Goal: Information Seeking & Learning: Check status

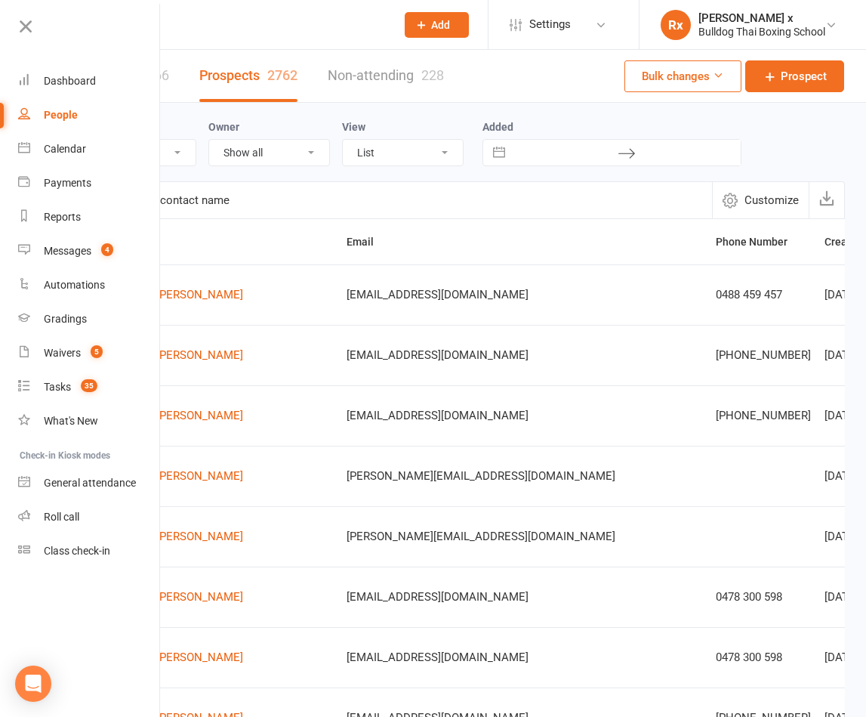
select select "100"
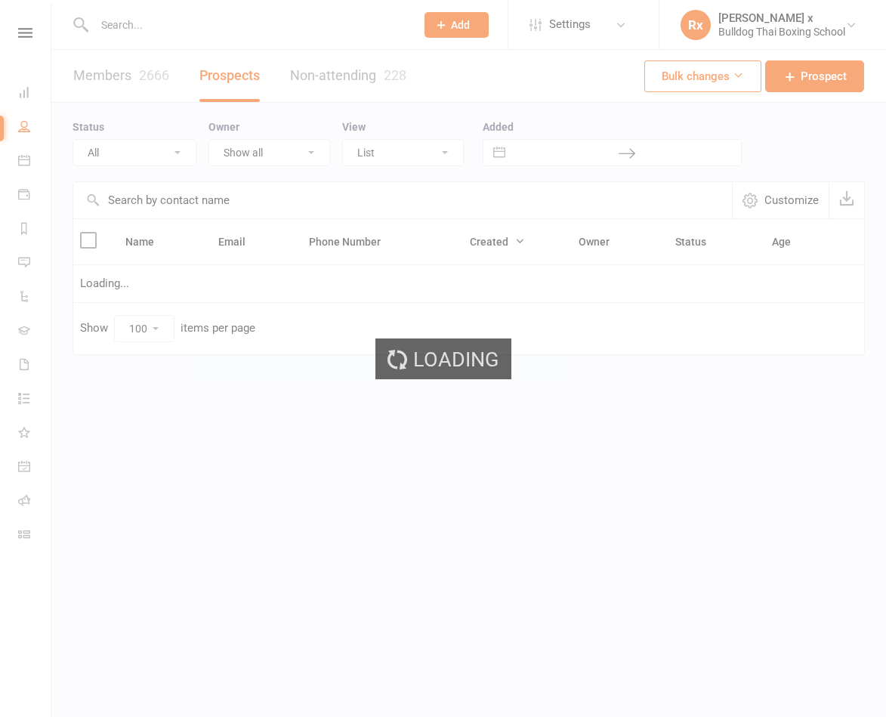
select select "100"
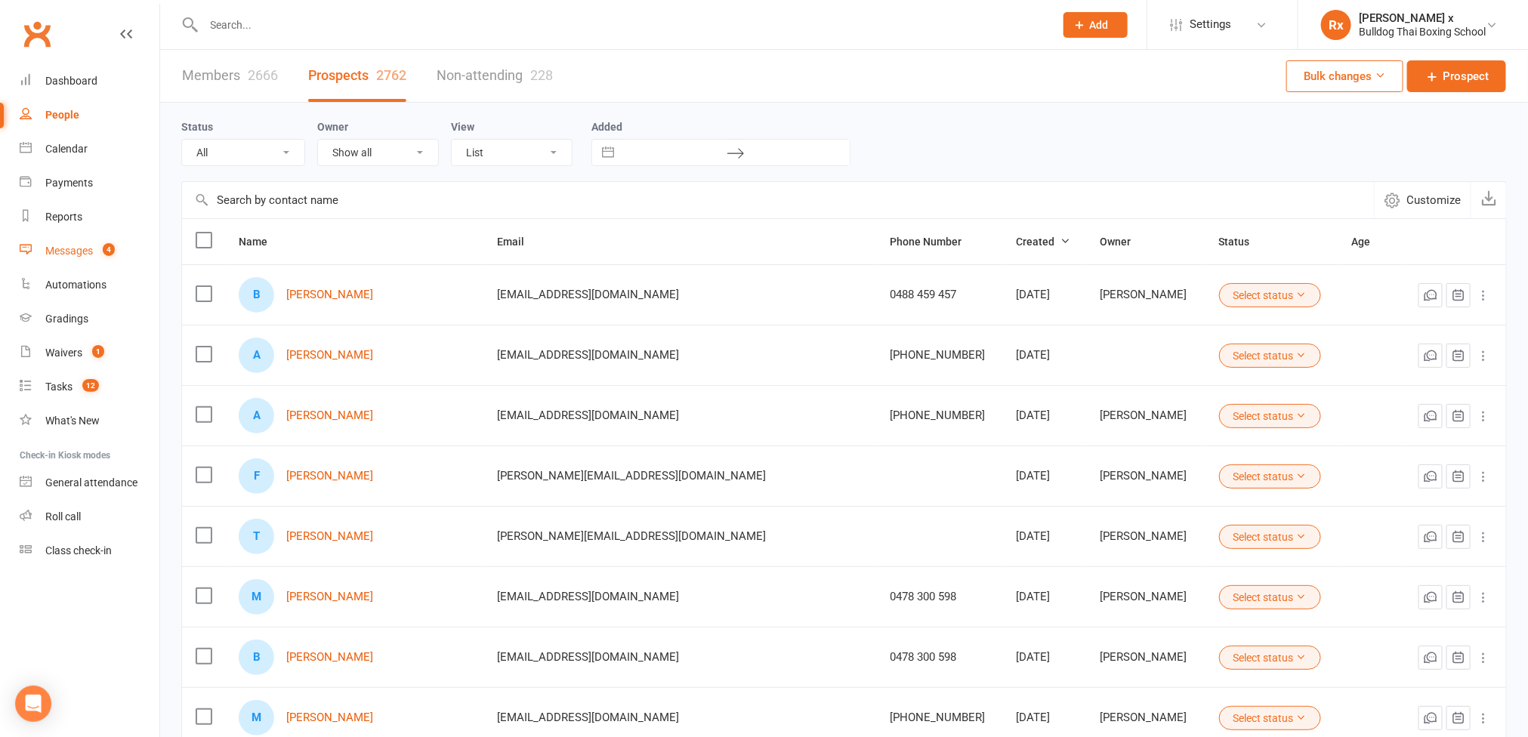
click at [103, 245] on count-badge "4" at bounding box center [105, 251] width 20 height 12
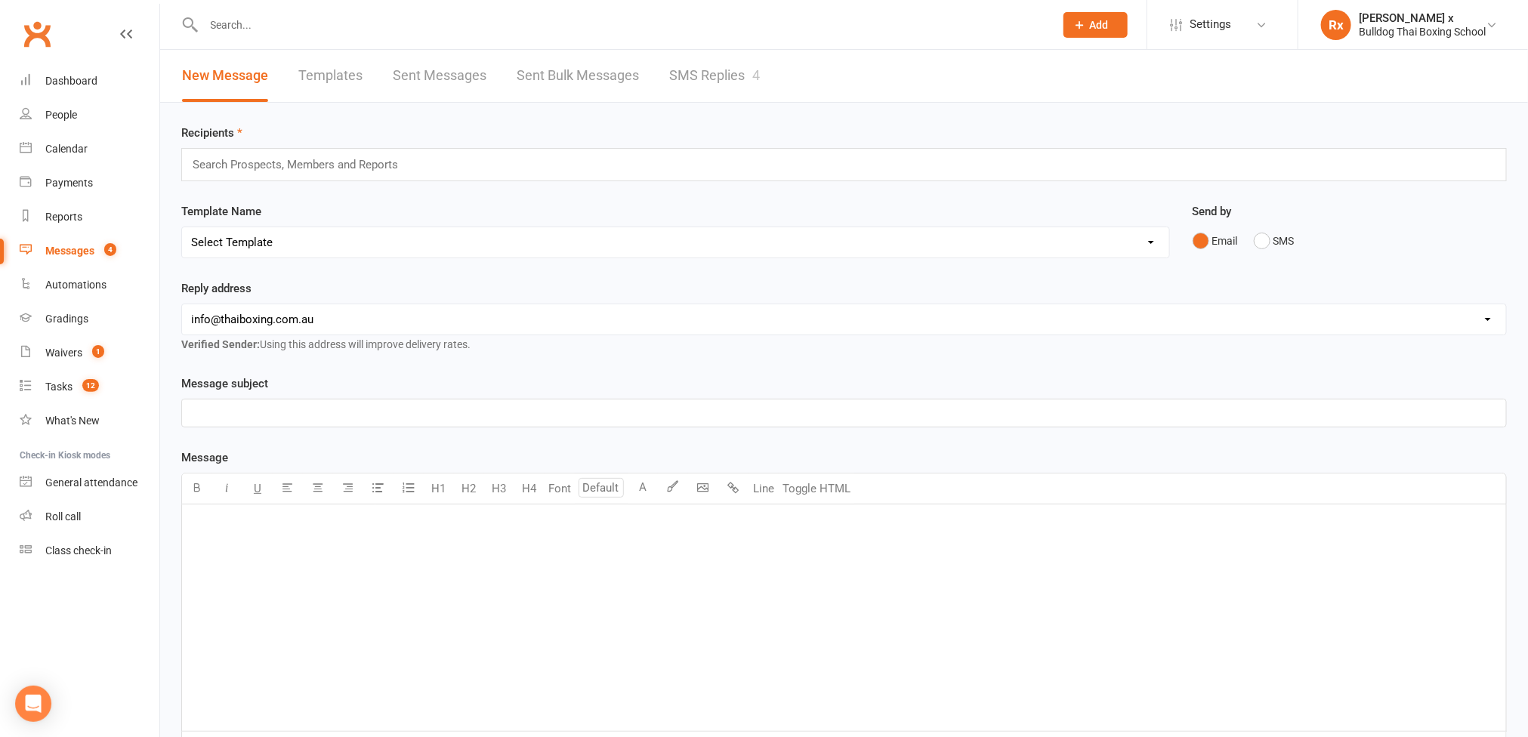
click at [714, 66] on link "SMS Replies 4" at bounding box center [714, 76] width 91 height 52
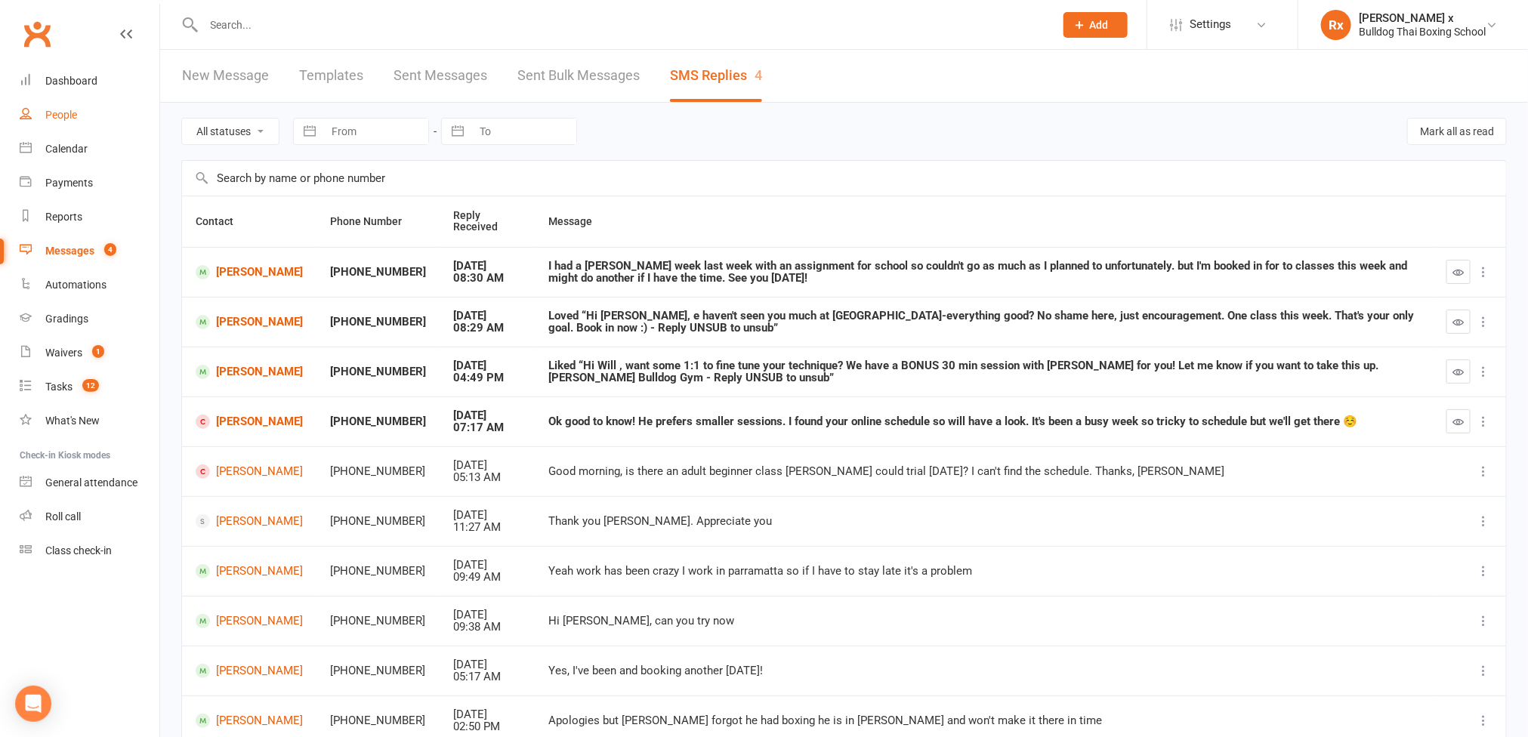
click at [61, 119] on div "People" at bounding box center [61, 115] width 32 height 12
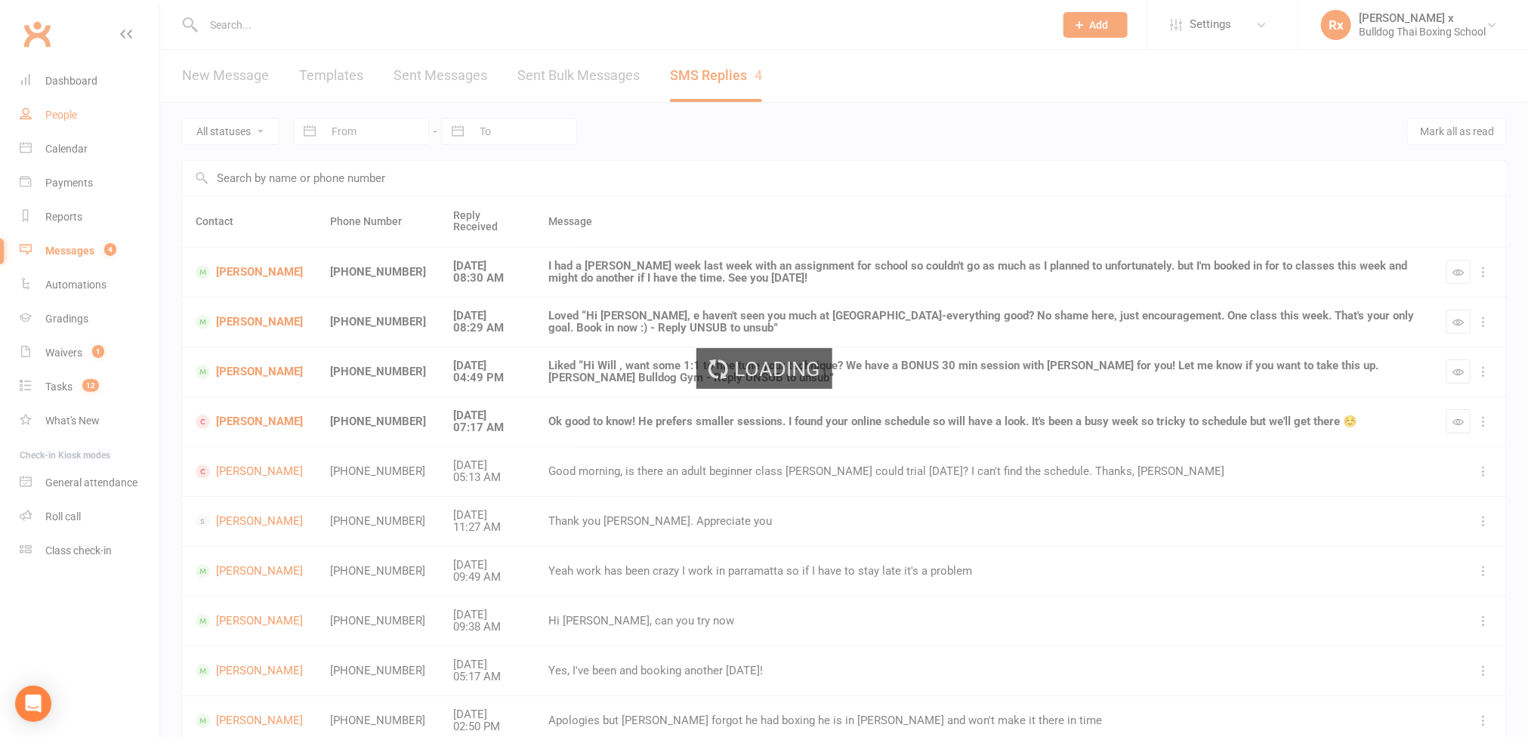
select select "100"
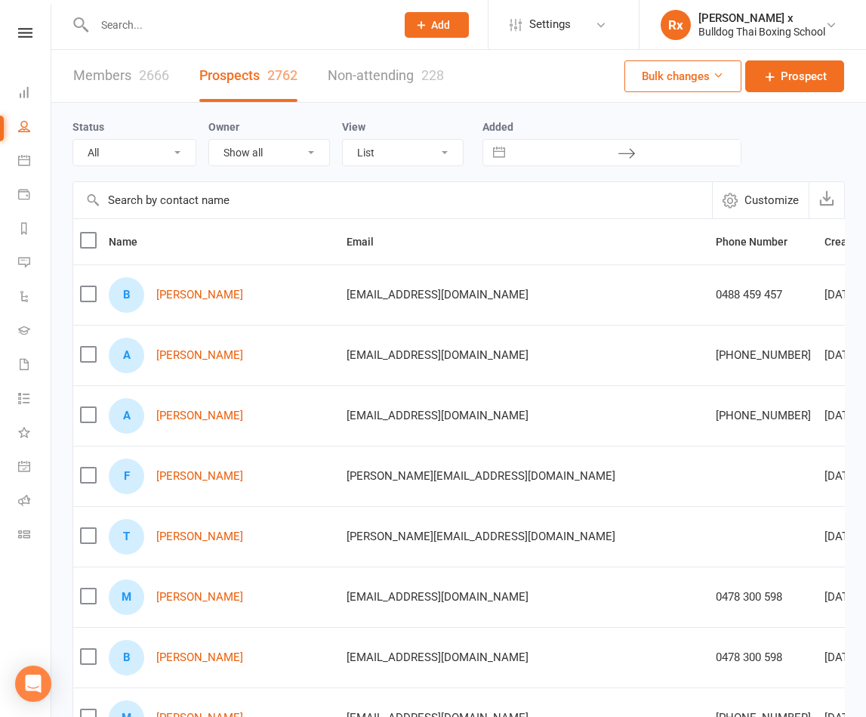
select select "100"
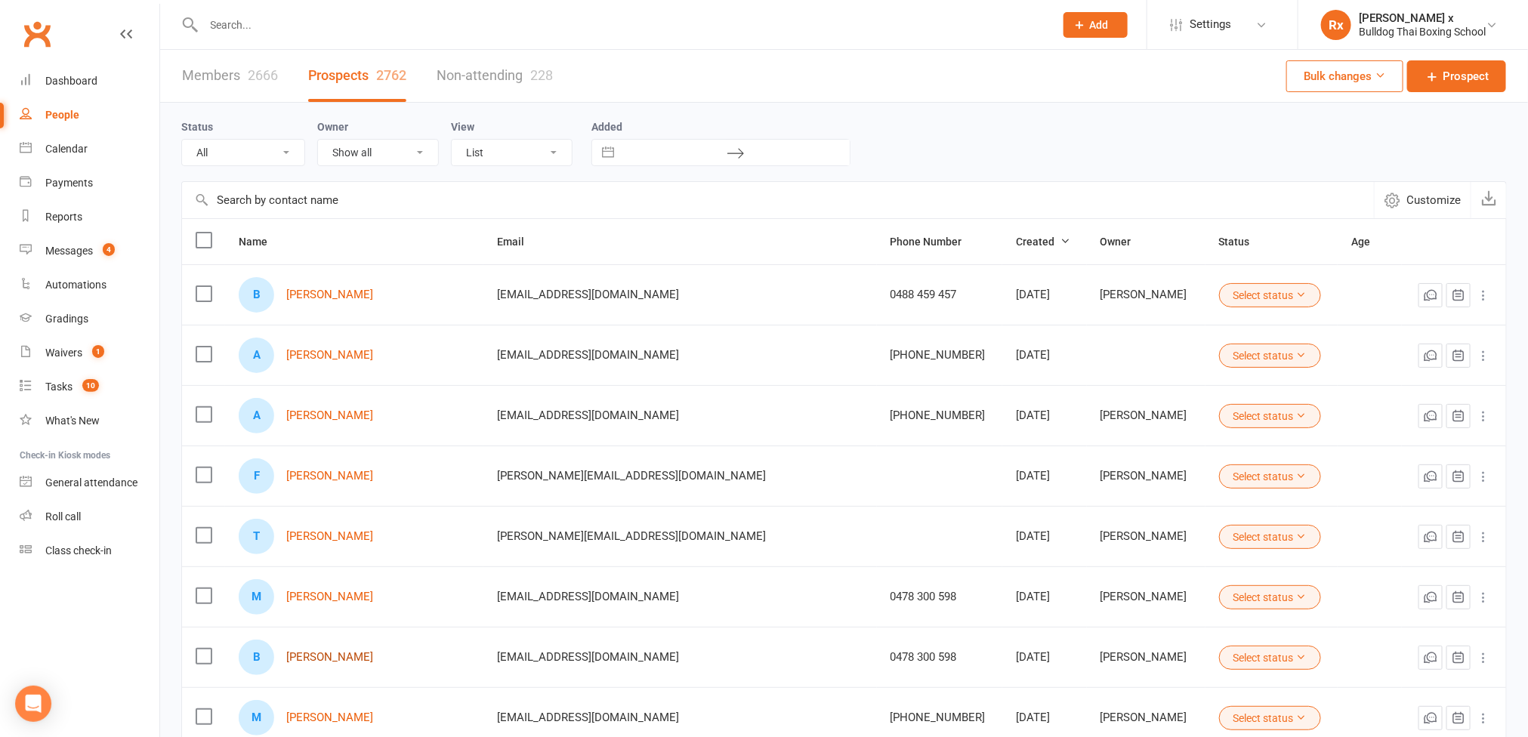
click at [332, 662] on link "[PERSON_NAME]" at bounding box center [329, 657] width 87 height 13
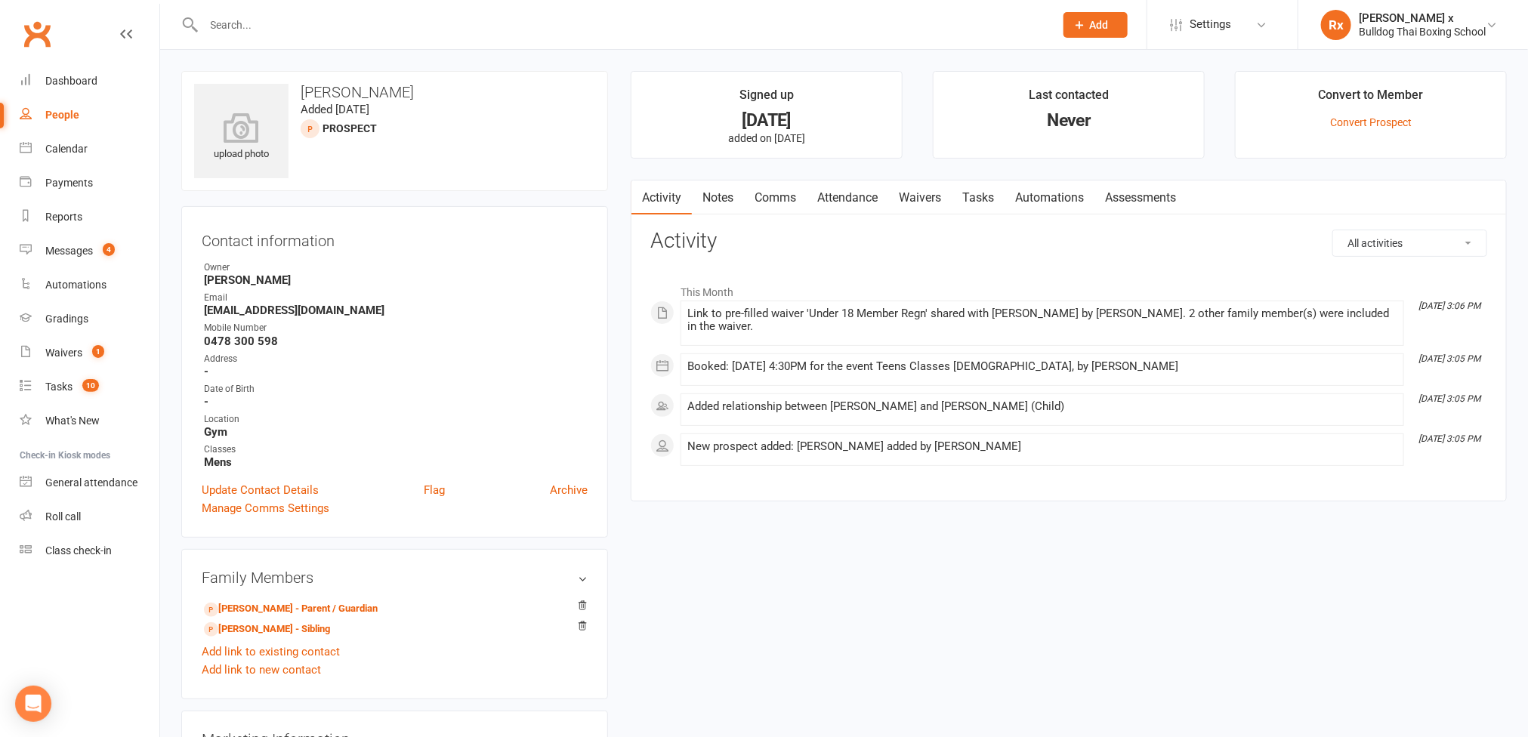
click at [61, 118] on div "People" at bounding box center [62, 115] width 34 height 12
select select "100"
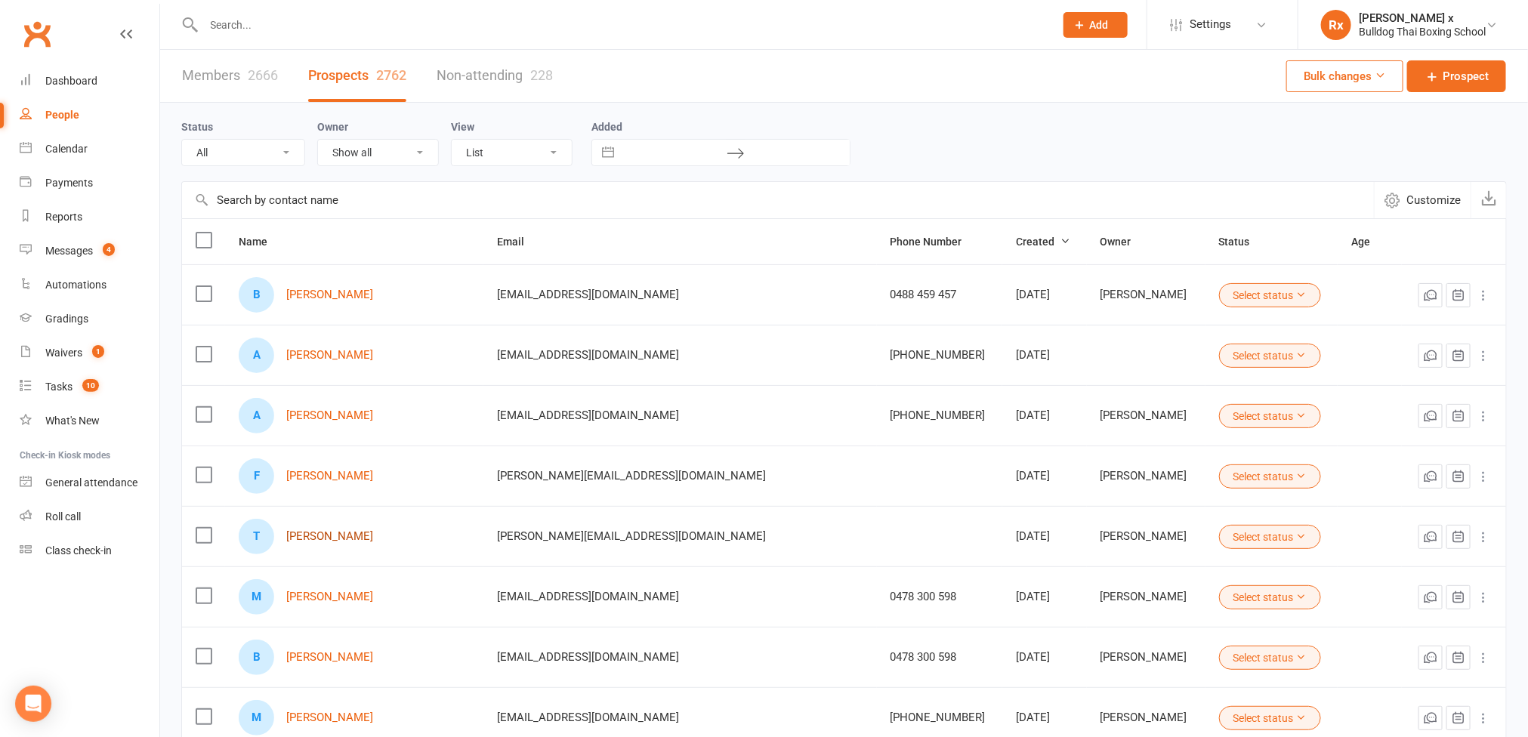
click at [331, 539] on link "[PERSON_NAME]" at bounding box center [329, 536] width 87 height 13
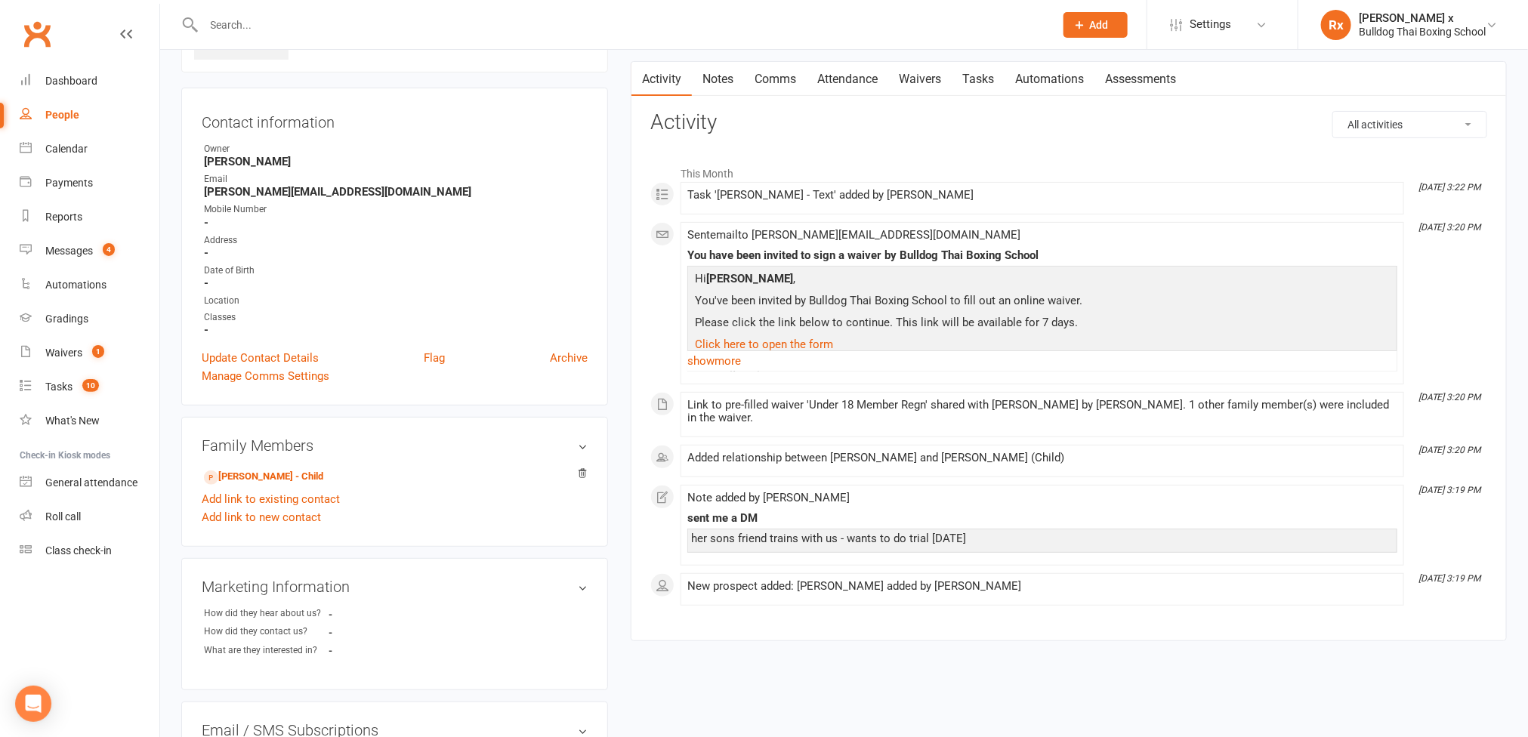
scroll to position [227, 0]
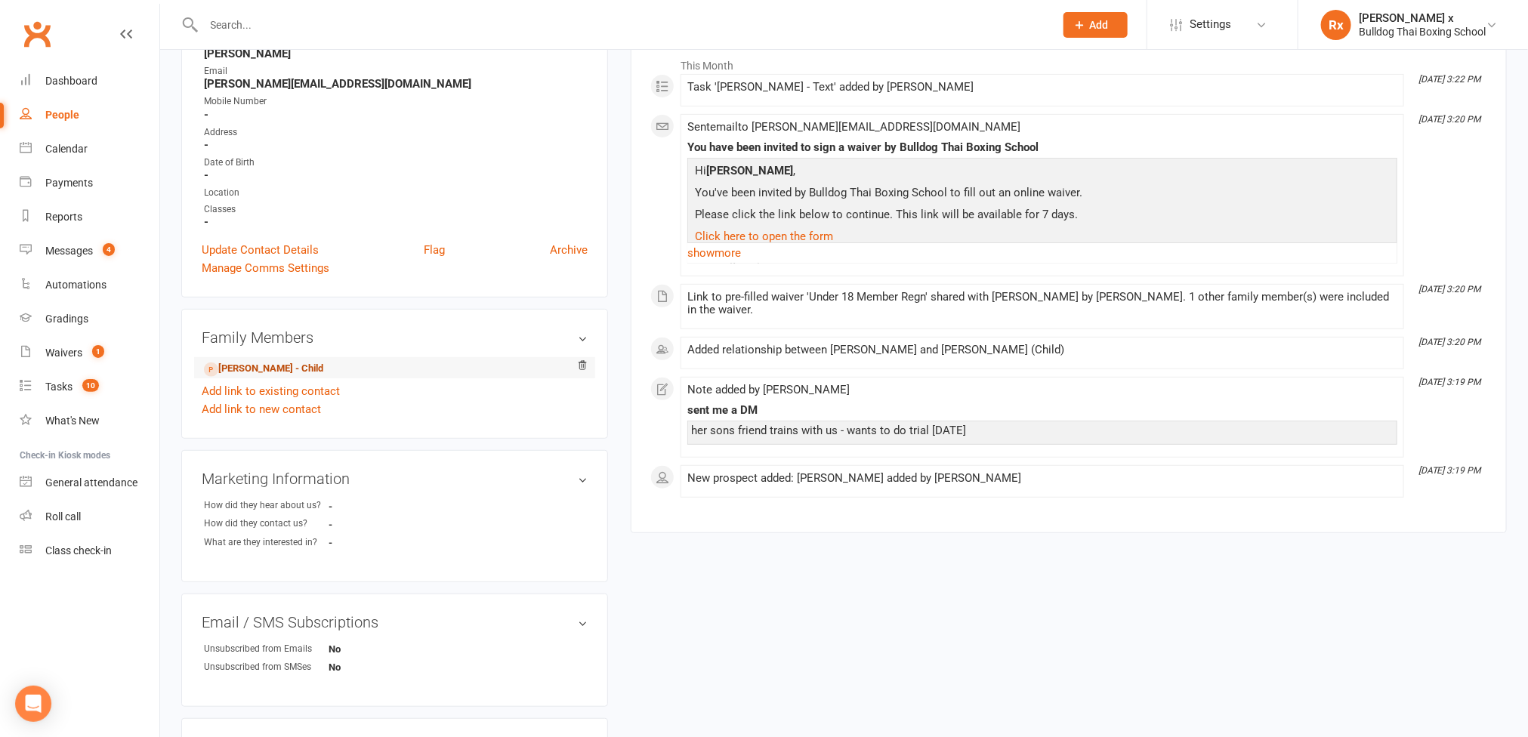
click at [241, 377] on link "[PERSON_NAME] - Child" at bounding box center [263, 369] width 119 height 16
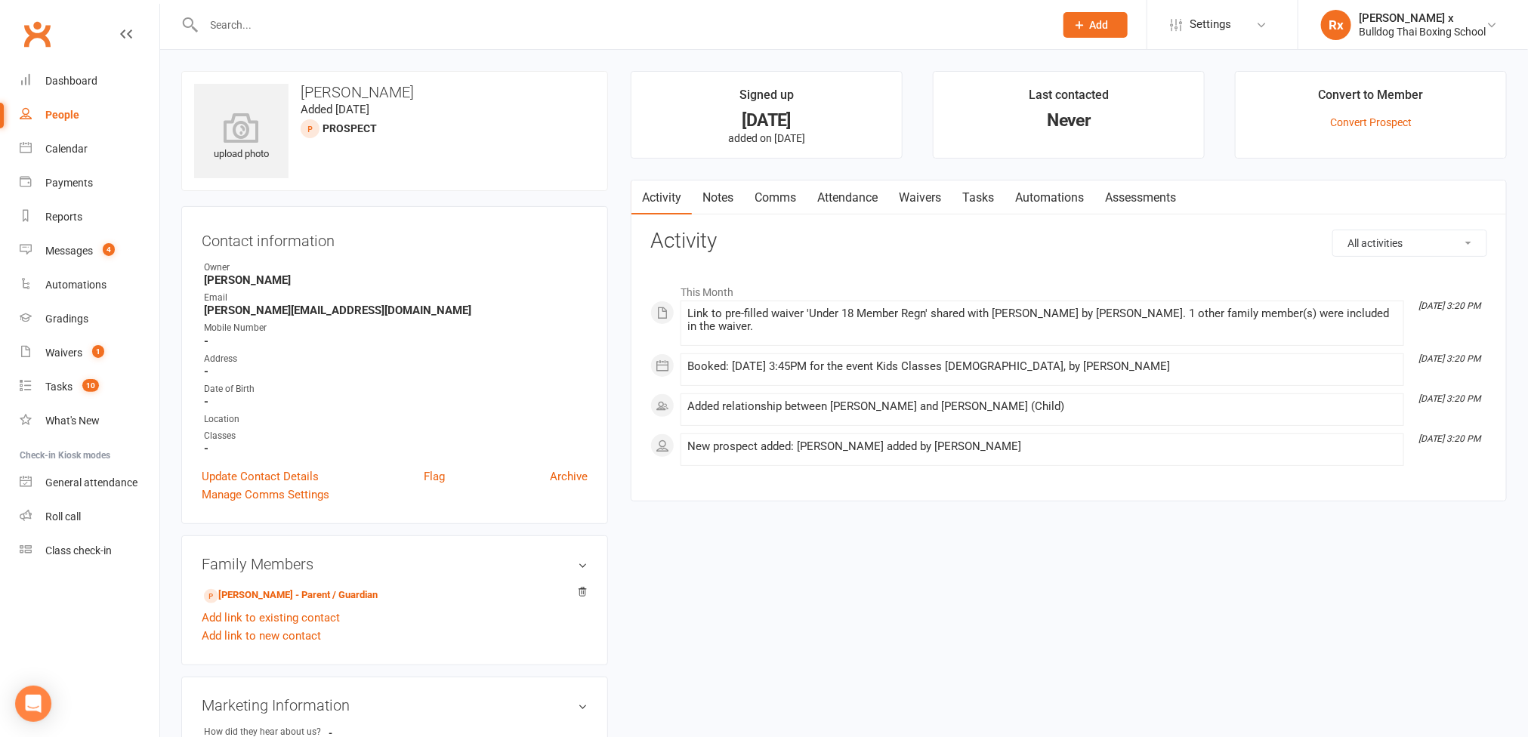
click at [63, 103] on link "People" at bounding box center [90, 115] width 140 height 34
select select "100"
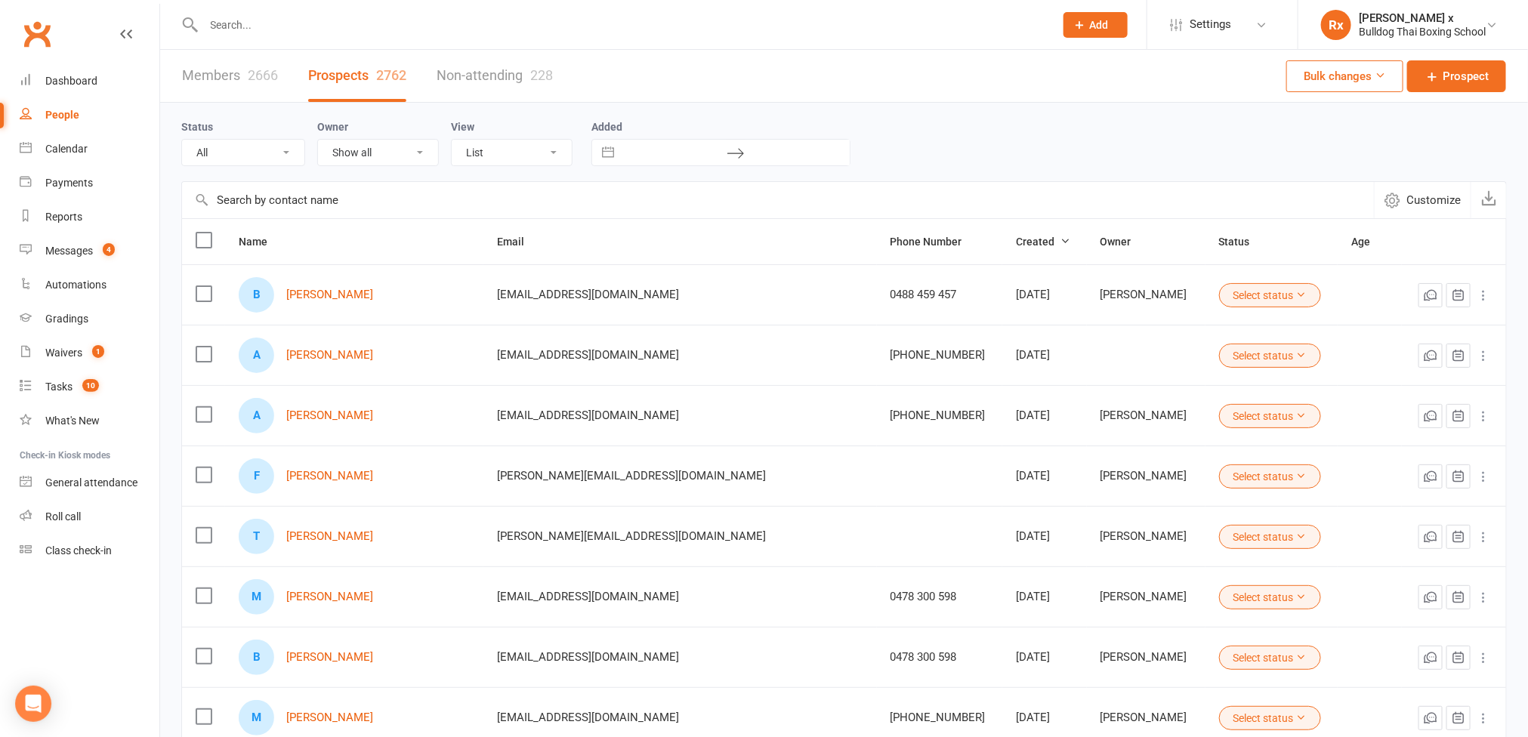
click at [261, 16] on input "text" at bounding box center [621, 24] width 845 height 21
type input "[PERSON_NAME]"
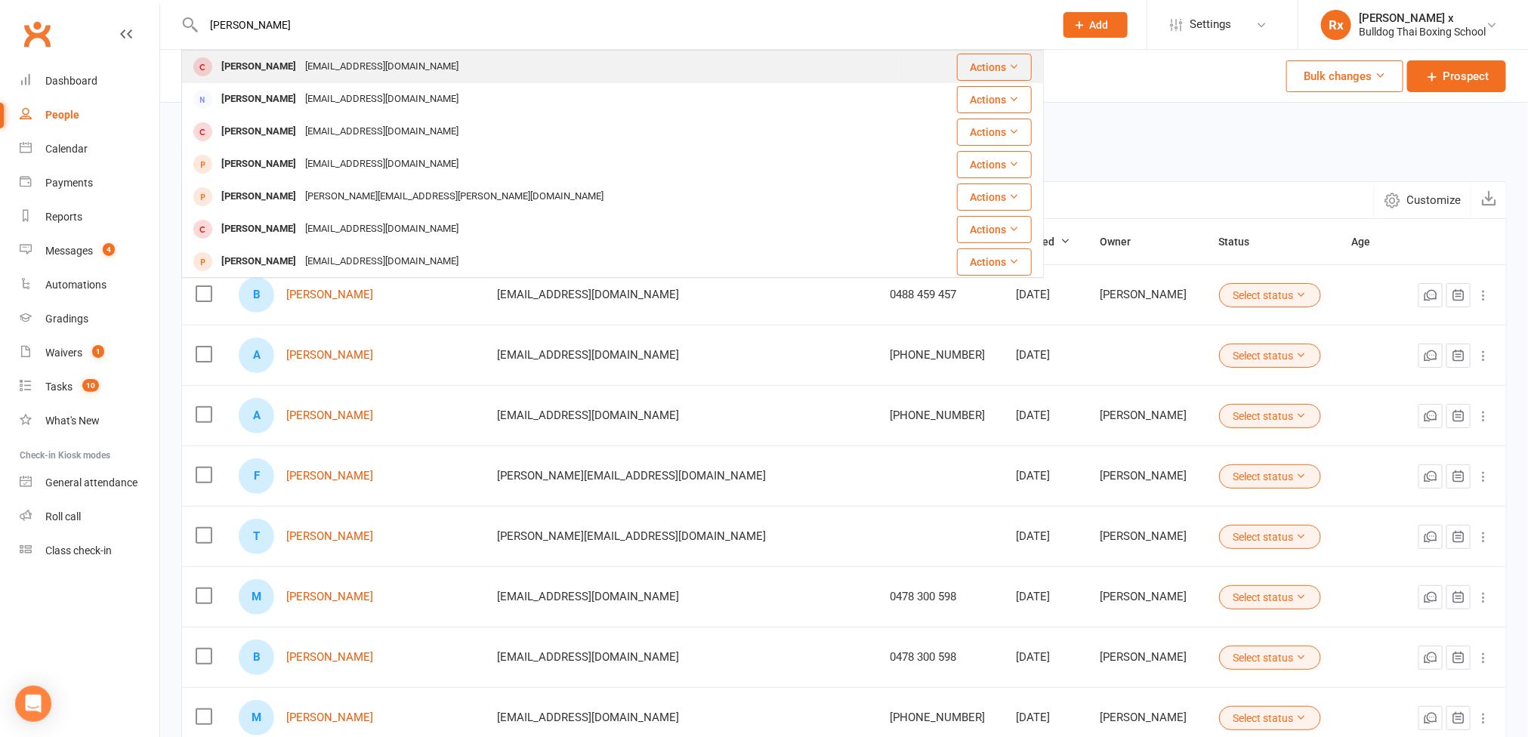
click at [275, 59] on div "[PERSON_NAME]" at bounding box center [259, 67] width 84 height 22
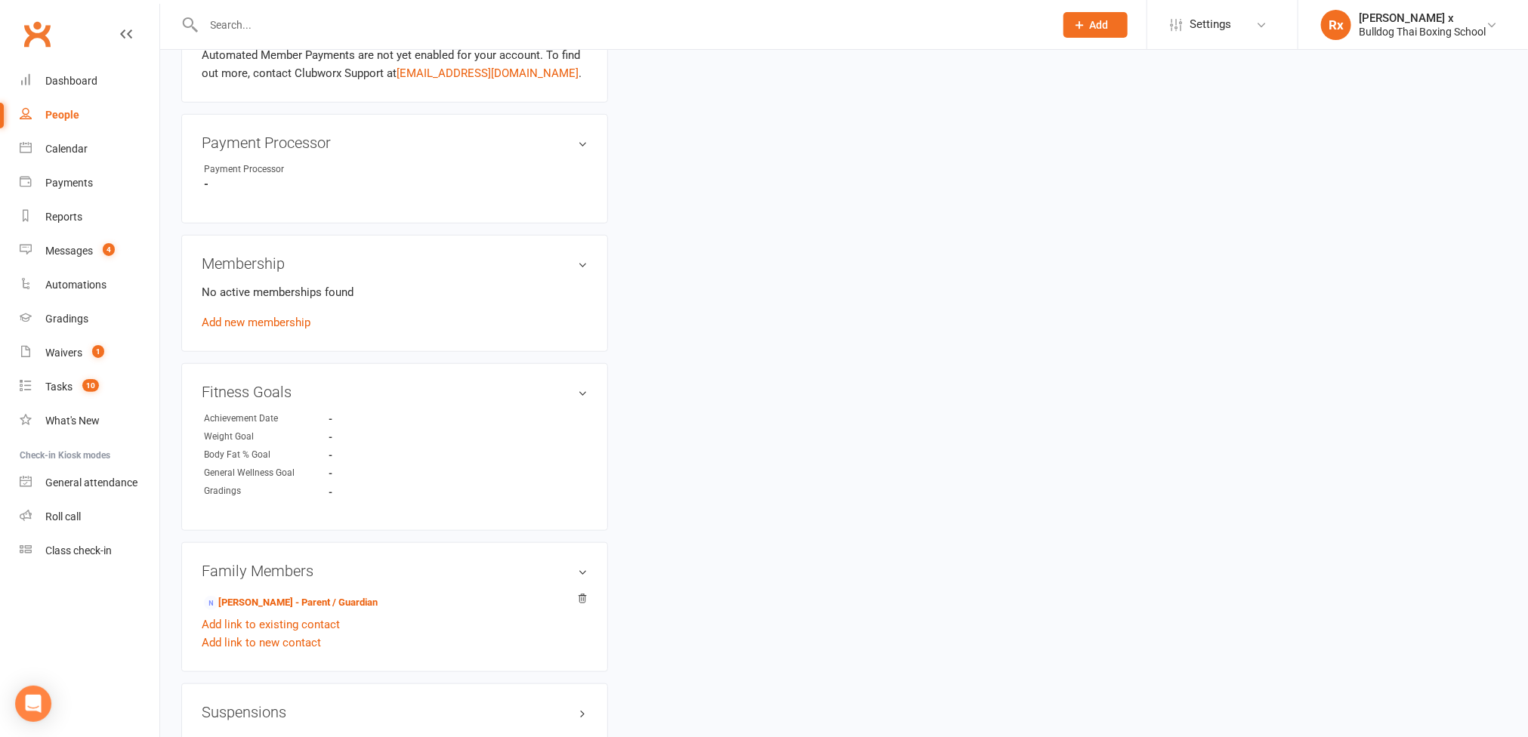
scroll to position [566, 0]
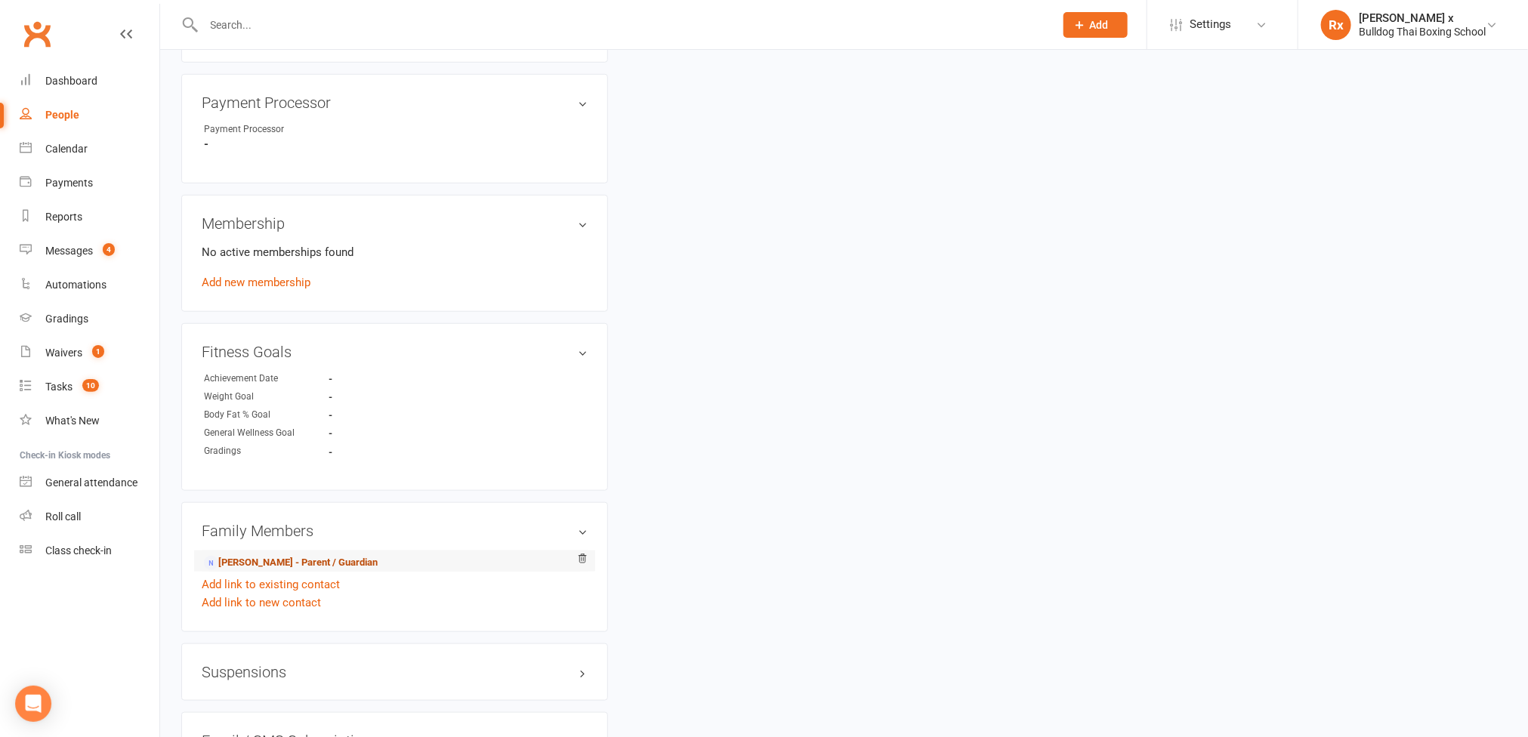
click at [254, 571] on link "[PERSON_NAME] - Parent / Guardian" at bounding box center [291, 563] width 174 height 16
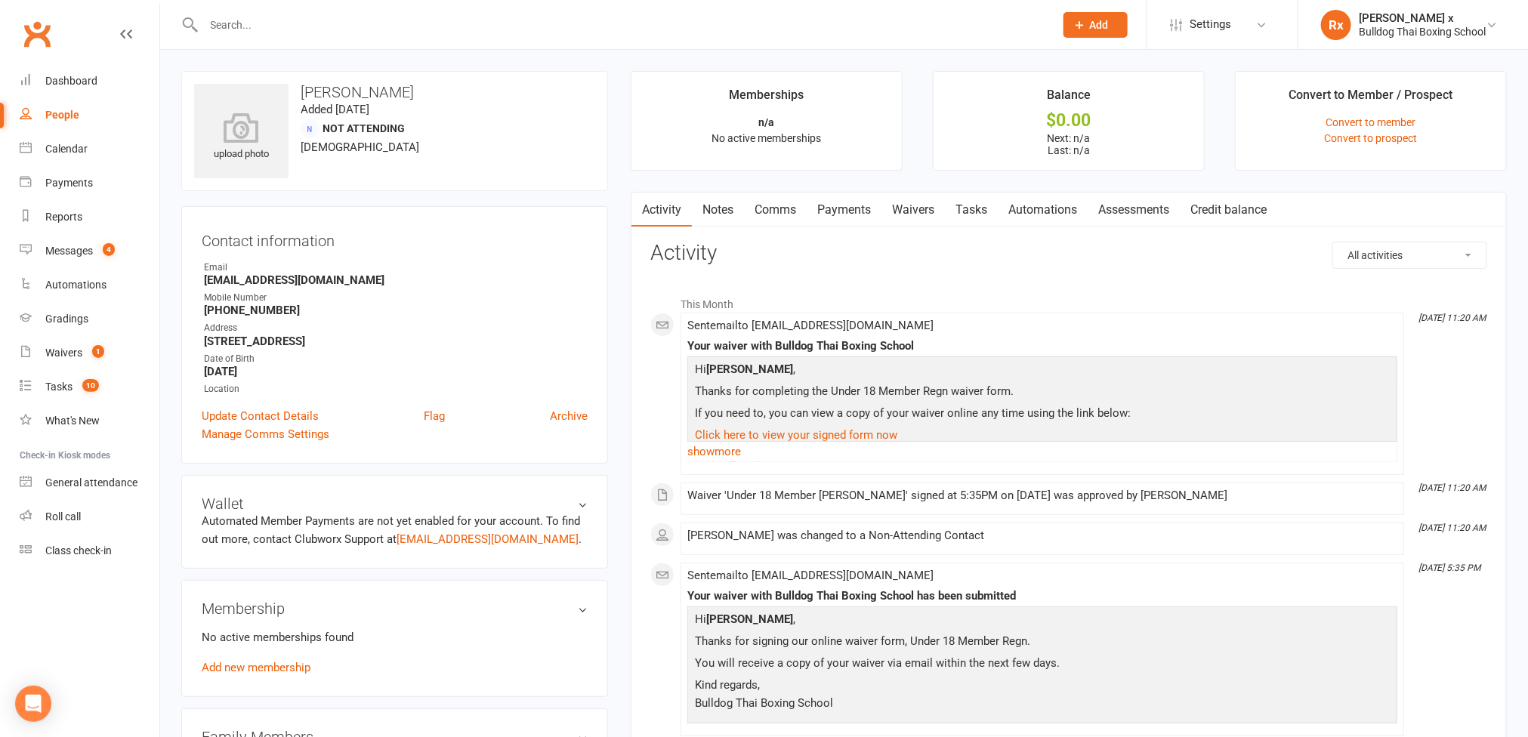
click at [729, 211] on link "Notes" at bounding box center [718, 210] width 52 height 35
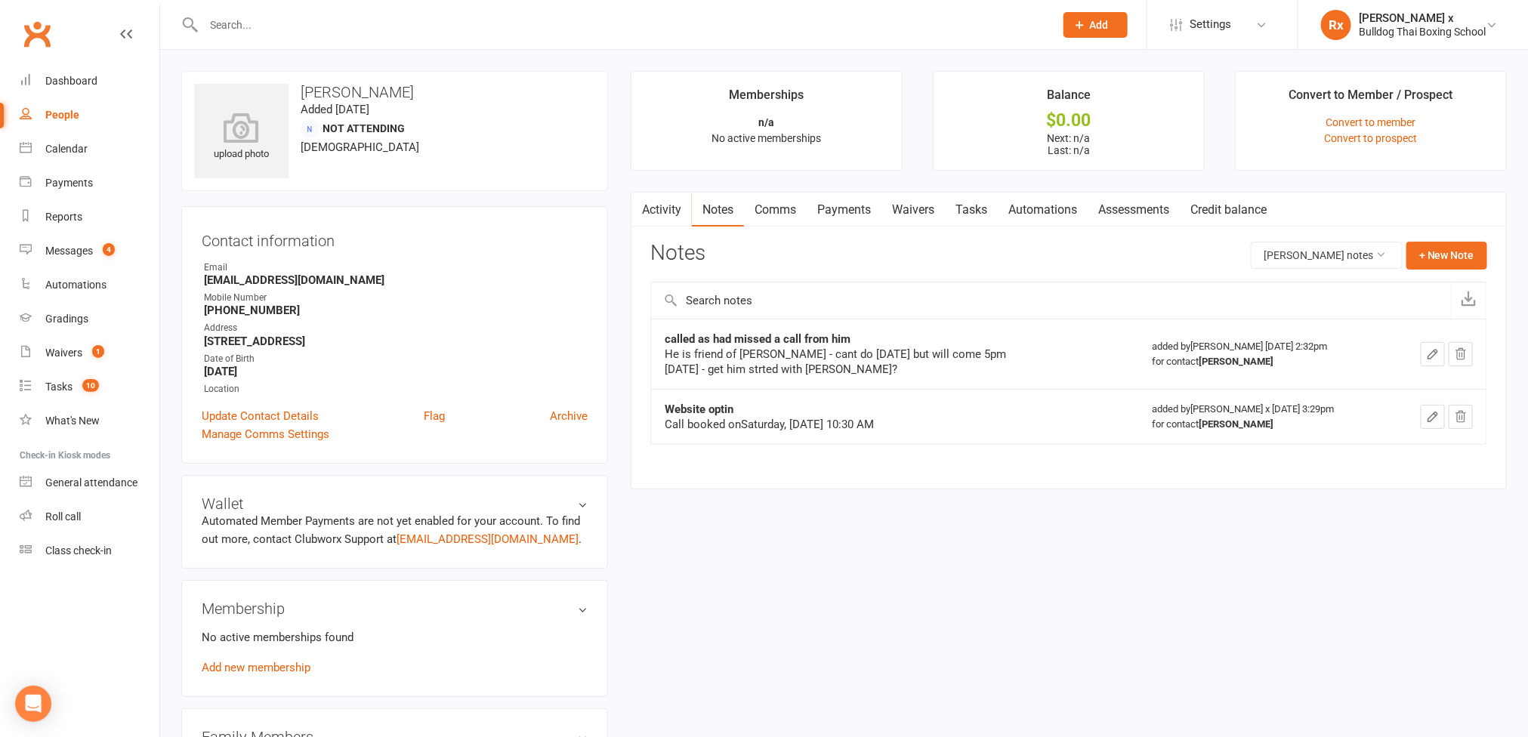
click at [675, 207] on link "Activity" at bounding box center [661, 210] width 60 height 35
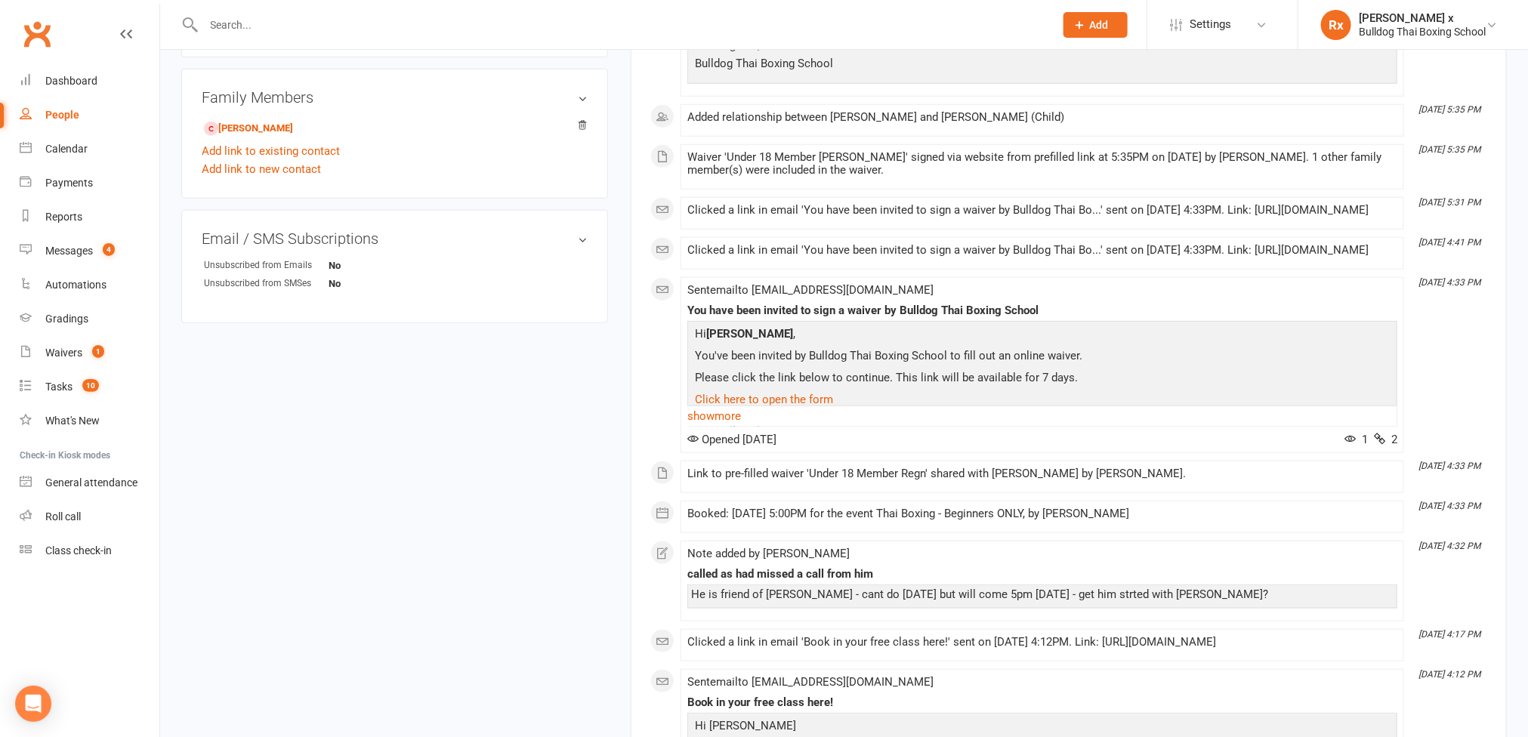
scroll to position [680, 0]
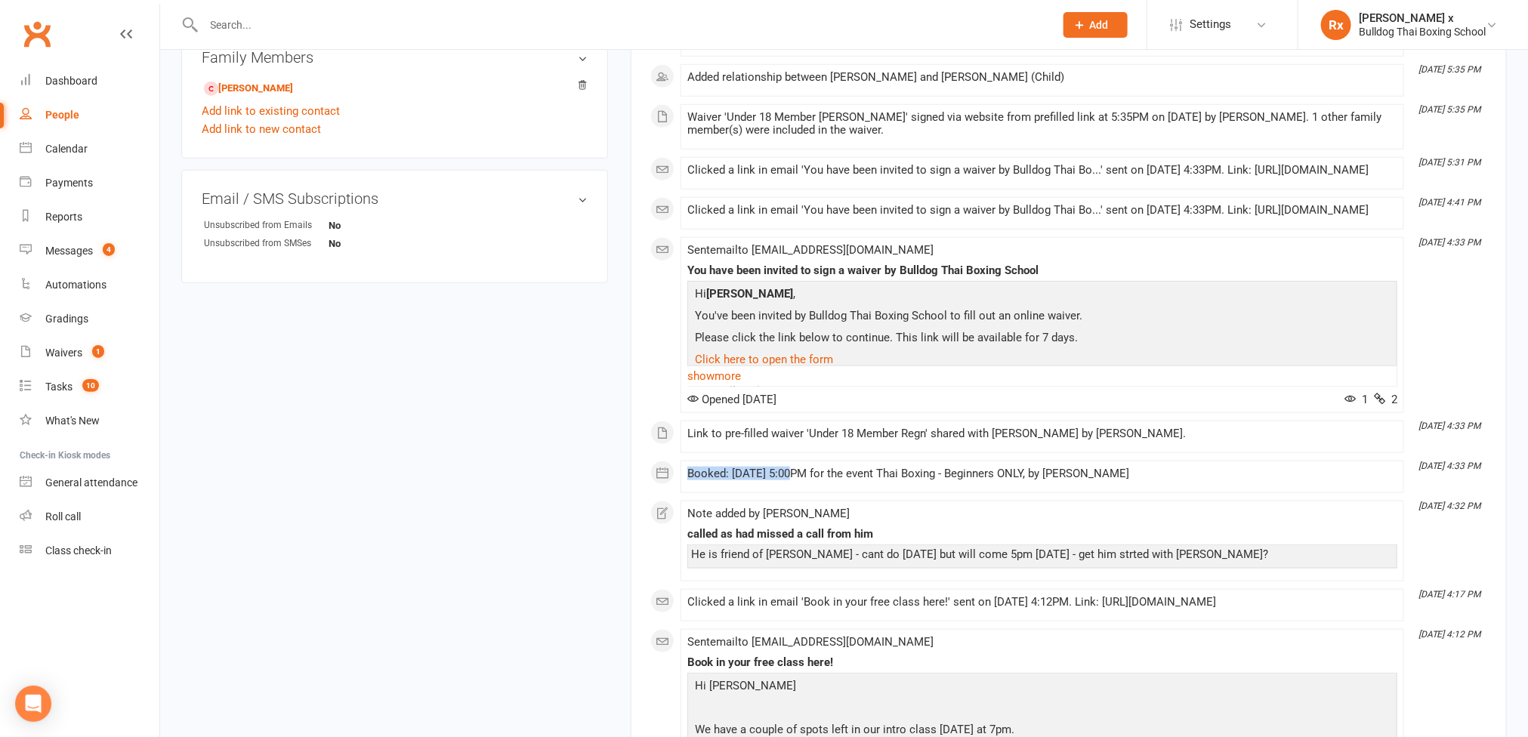
drag, startPoint x: 794, startPoint y: 531, endPoint x: 687, endPoint y: 533, distance: 106.5
click at [687, 480] on div "Booked: [DATE] 5:00PM for the event Thai Boxing - Beginners ONLY, by [PERSON_NA…" at bounding box center [1042, 473] width 710 height 13
copy div "Booked: [DATE]"
click at [50, 119] on div "People" at bounding box center [62, 115] width 34 height 12
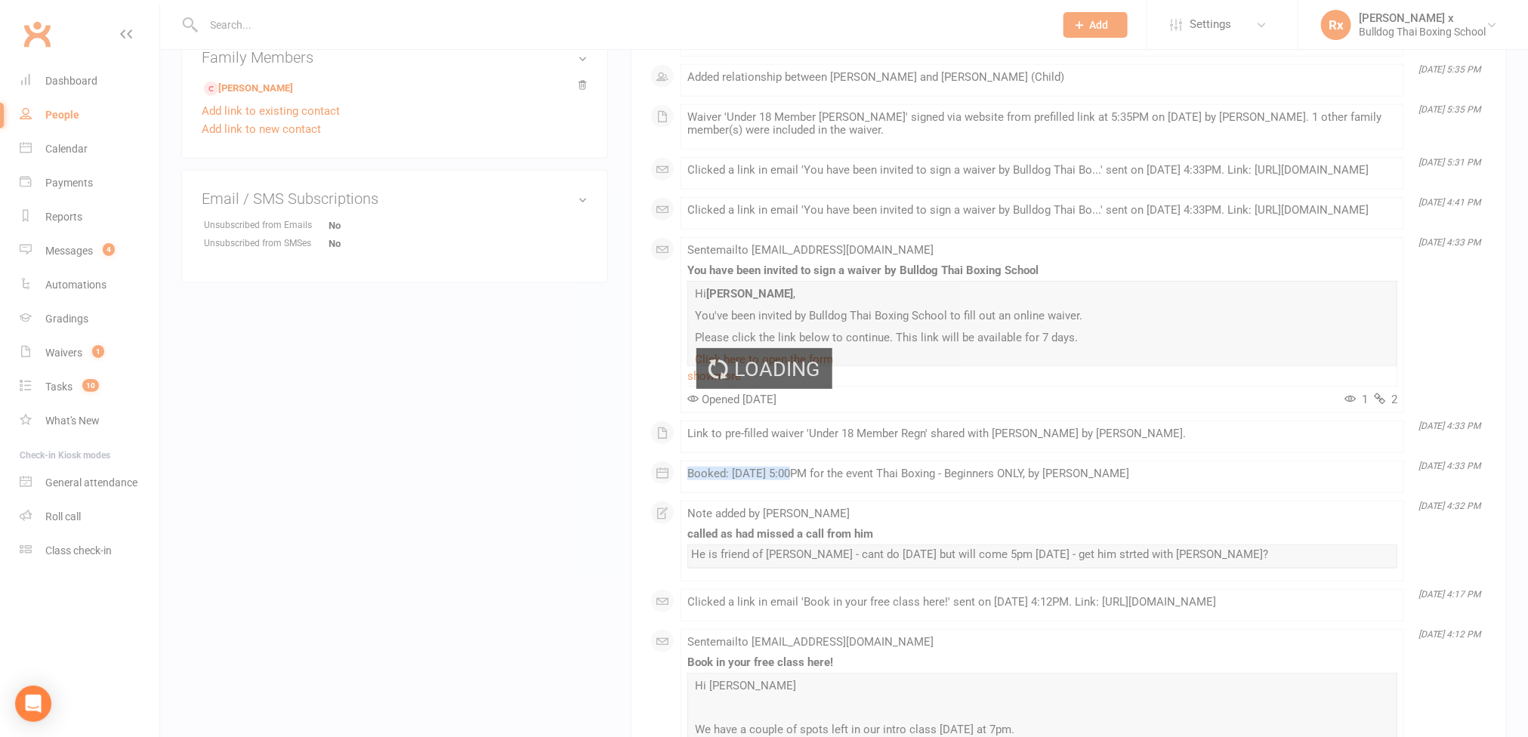
select select "100"
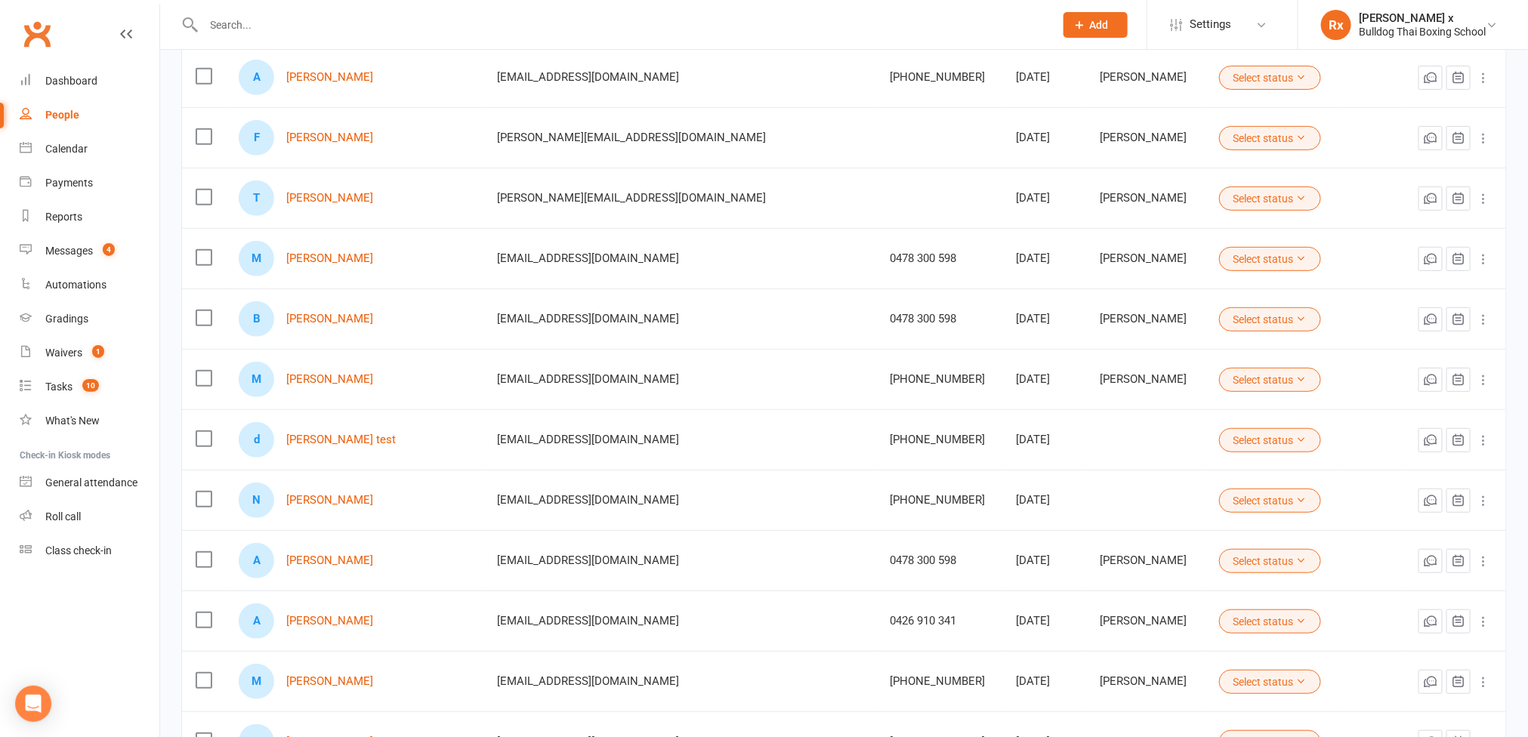
scroll to position [340, 0]
click at [344, 378] on link "[PERSON_NAME]" at bounding box center [329, 378] width 87 height 13
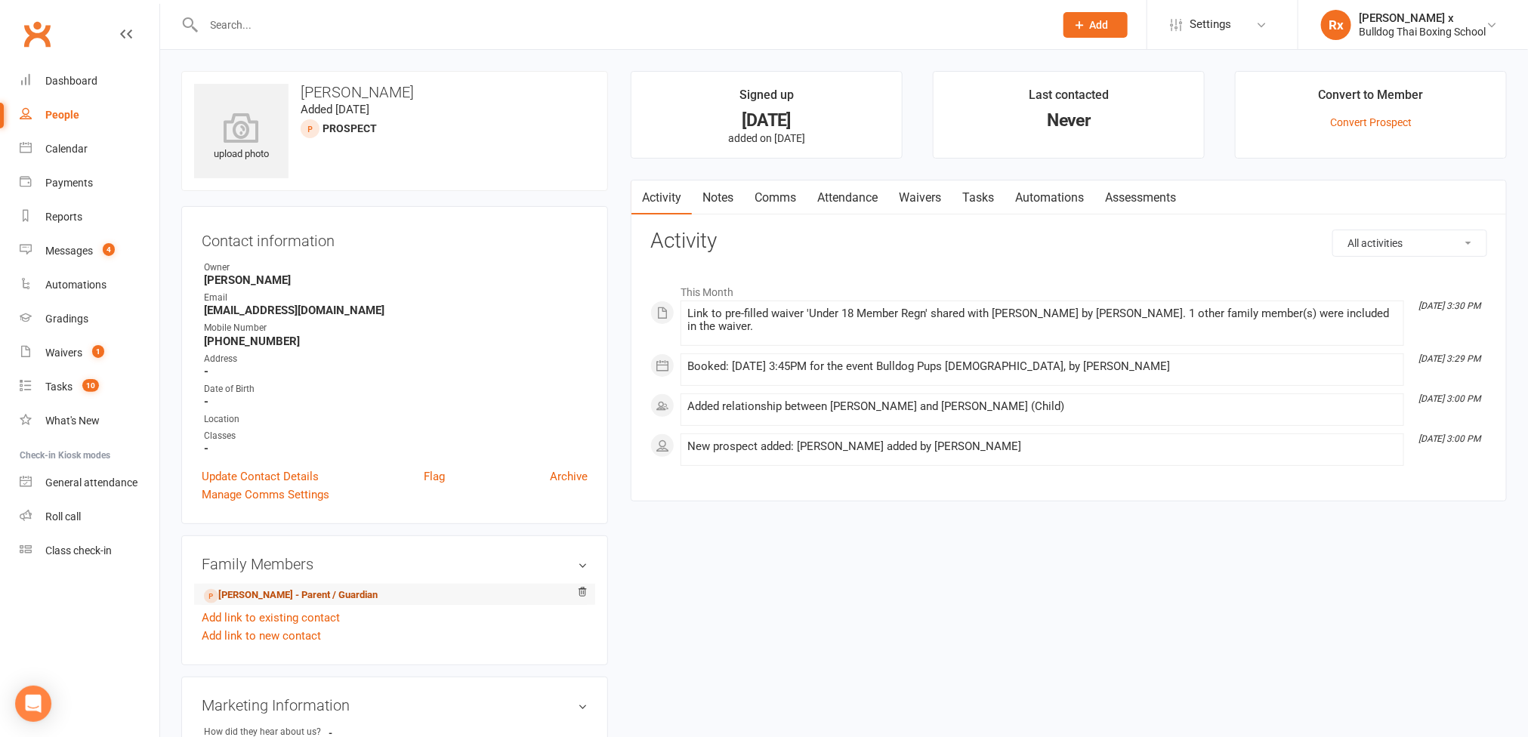
click at [267, 601] on link "[PERSON_NAME] - Parent / Guardian" at bounding box center [291, 596] width 174 height 16
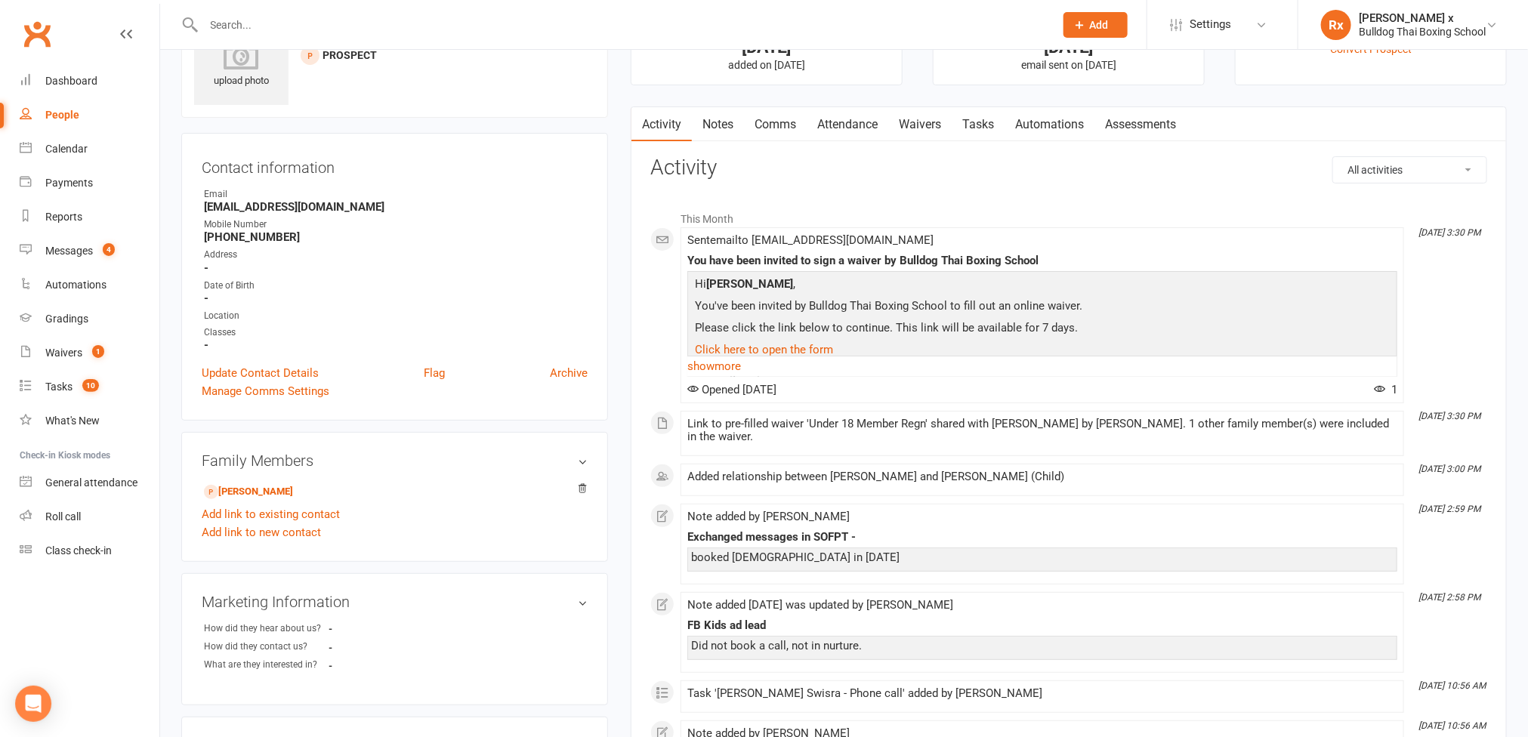
scroll to position [113, 0]
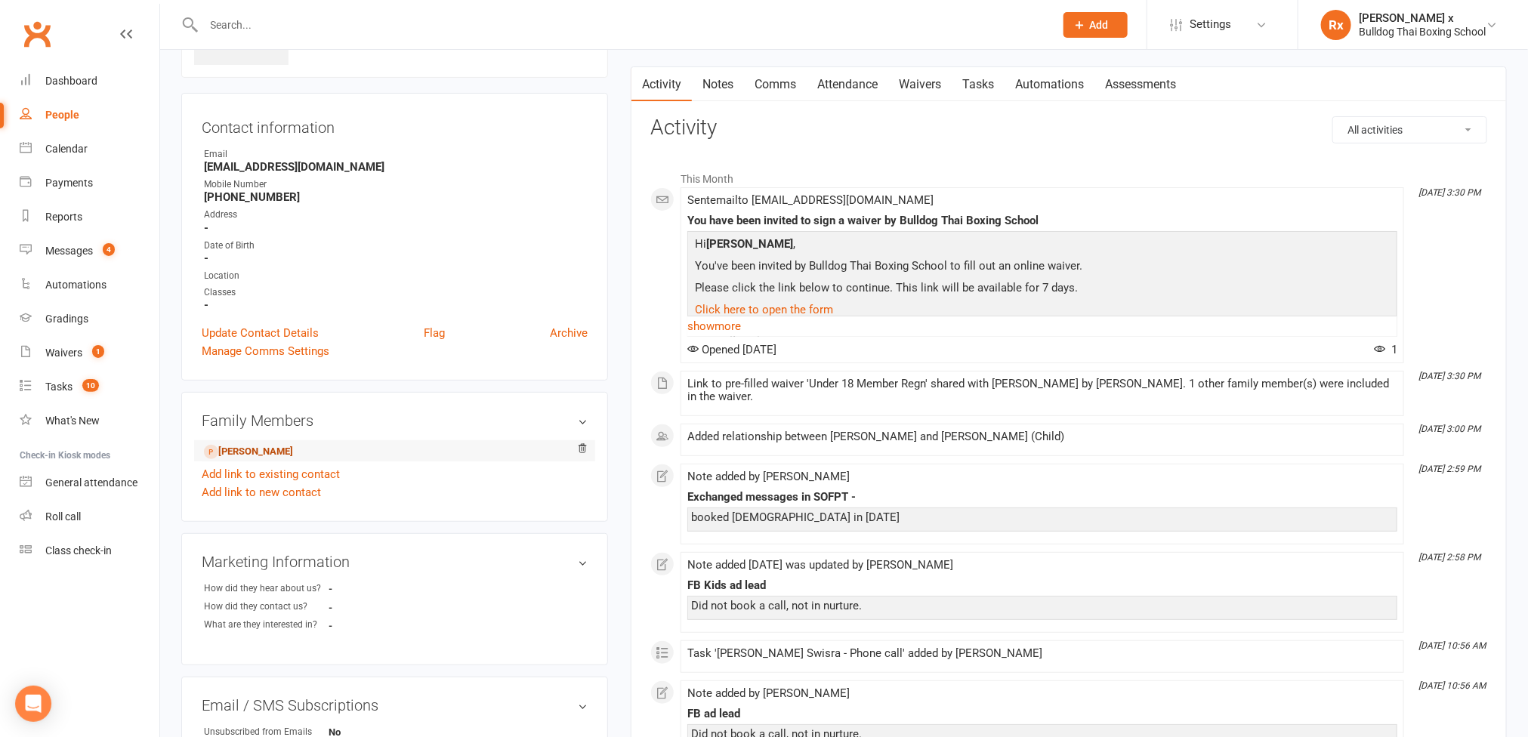
click at [234, 458] on link "[PERSON_NAME]" at bounding box center [248, 452] width 89 height 16
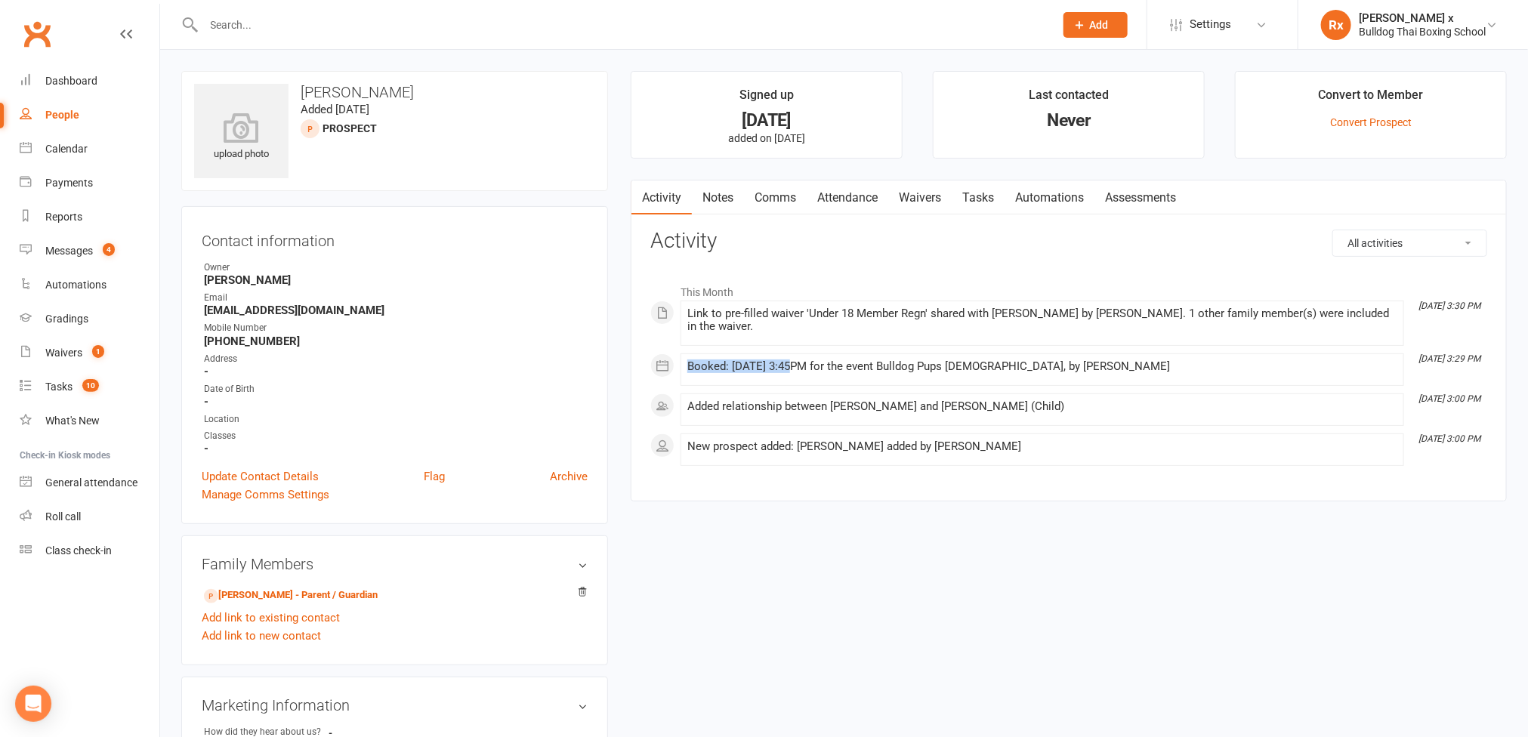
drag, startPoint x: 796, startPoint y: 369, endPoint x: 686, endPoint y: 372, distance: 109.5
click at [686, 372] on li "[DATE] 3:29 PM Booked: [DATE] 3:45PM for the event Bulldog Pups [DEMOGRAPHIC_DA…" at bounding box center [1041, 369] width 723 height 32
copy div "Booked: [DATE]"
